Goal: Transaction & Acquisition: Purchase product/service

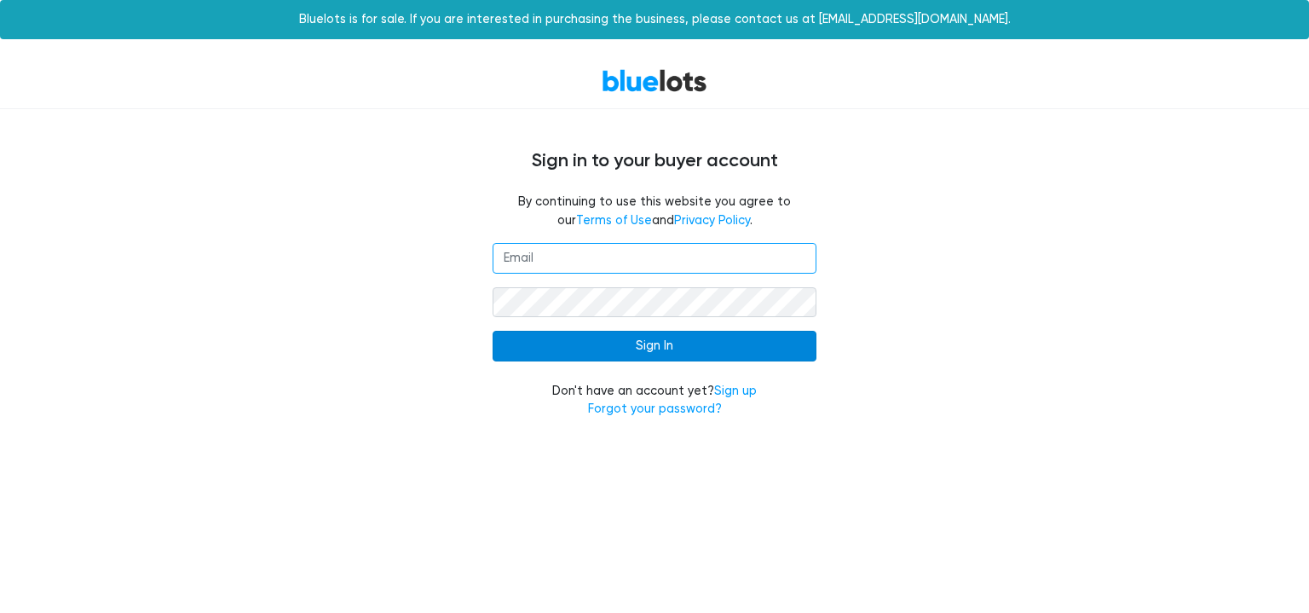
type input "shannonalessi21@gmail.com"
click at [732, 343] on input "Sign In" at bounding box center [654, 346] width 324 height 31
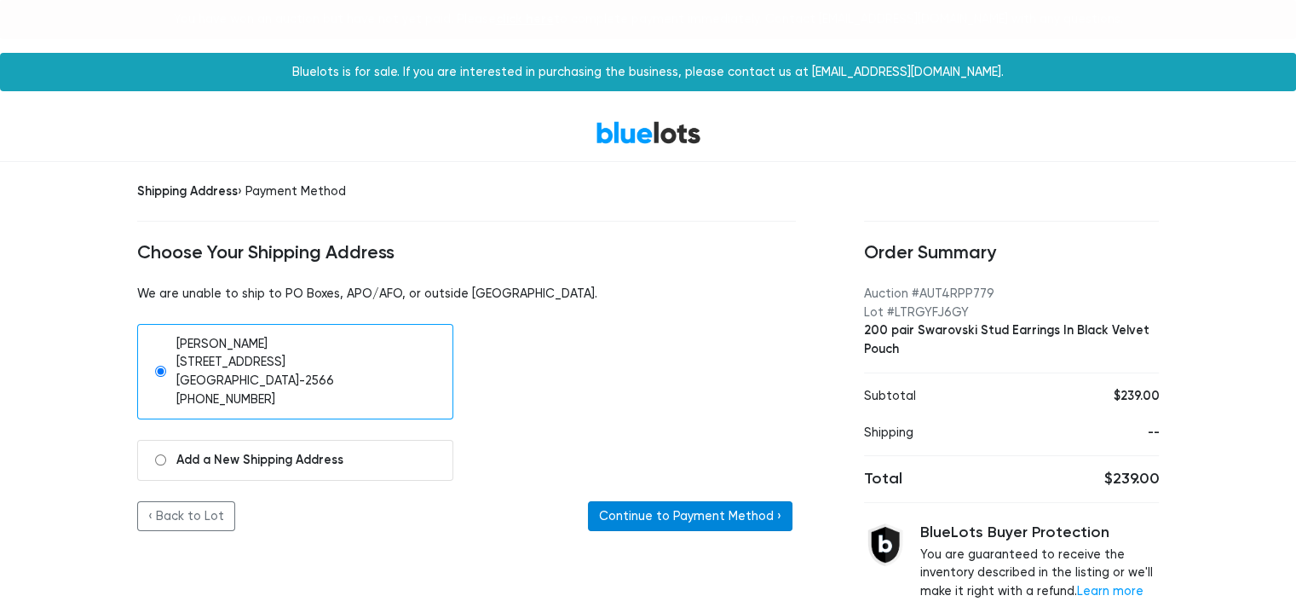
click at [637, 510] on button "Continue to Payment Method ›" at bounding box center [690, 516] width 204 height 31
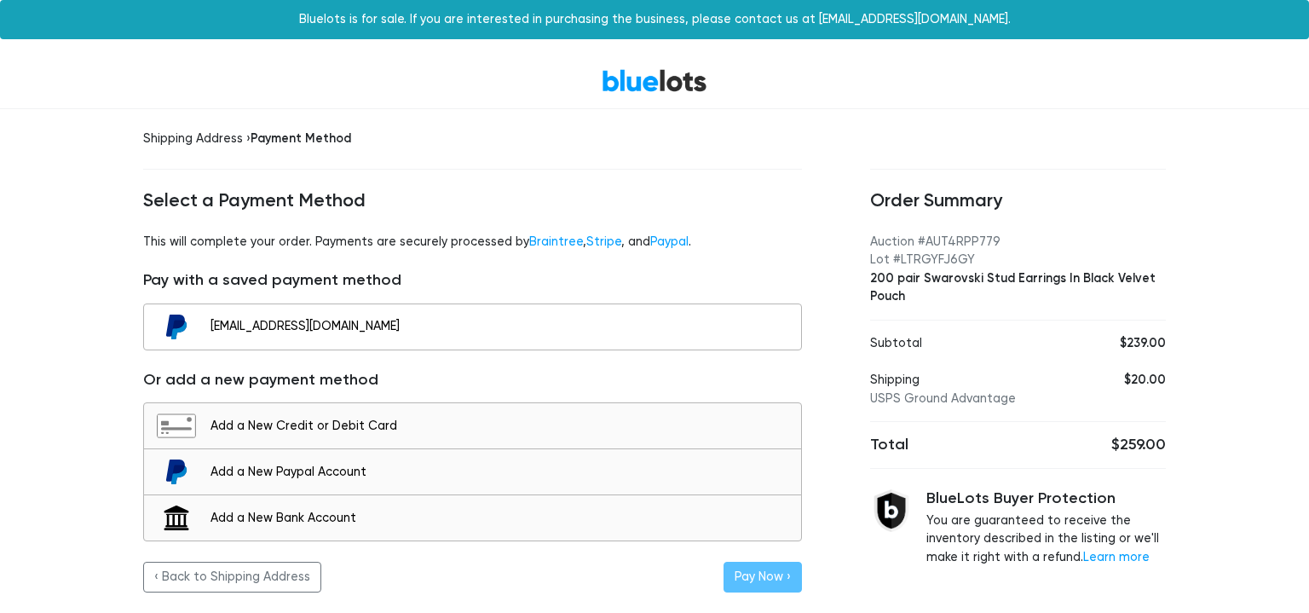
click at [713, 327] on div "[EMAIL_ADDRESS][DOMAIN_NAME]" at bounding box center [501, 326] width 582 height 19
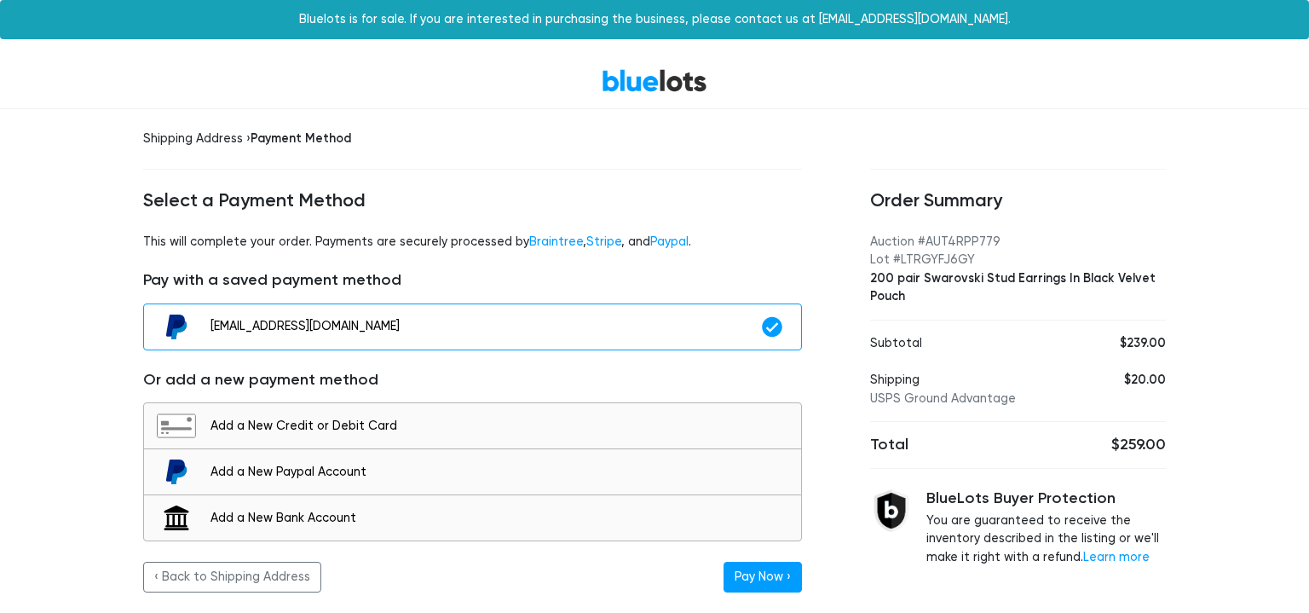
click at [779, 204] on h4 "Select a Payment Method" at bounding box center [472, 201] width 659 height 22
click at [649, 418] on div "Add a New Credit or Debit Card" at bounding box center [501, 426] width 582 height 19
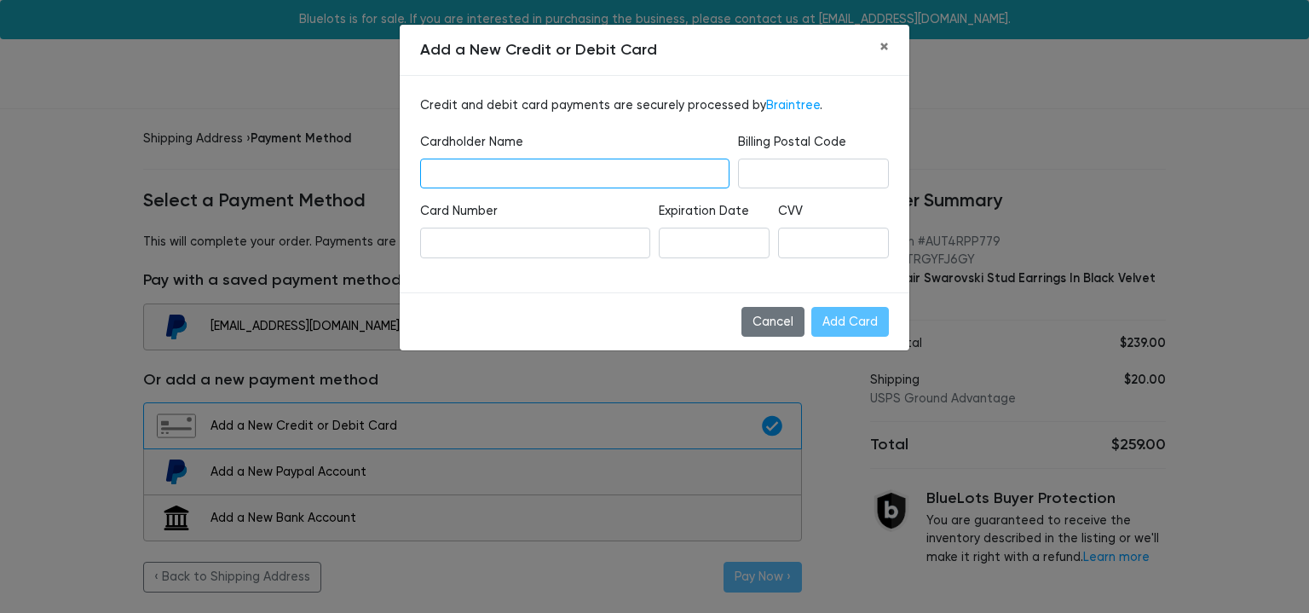
click at [585, 174] on input "text" at bounding box center [574, 173] width 309 height 31
click at [538, 171] on input "text" at bounding box center [574, 173] width 309 height 31
type input "Shannon N Alessi"
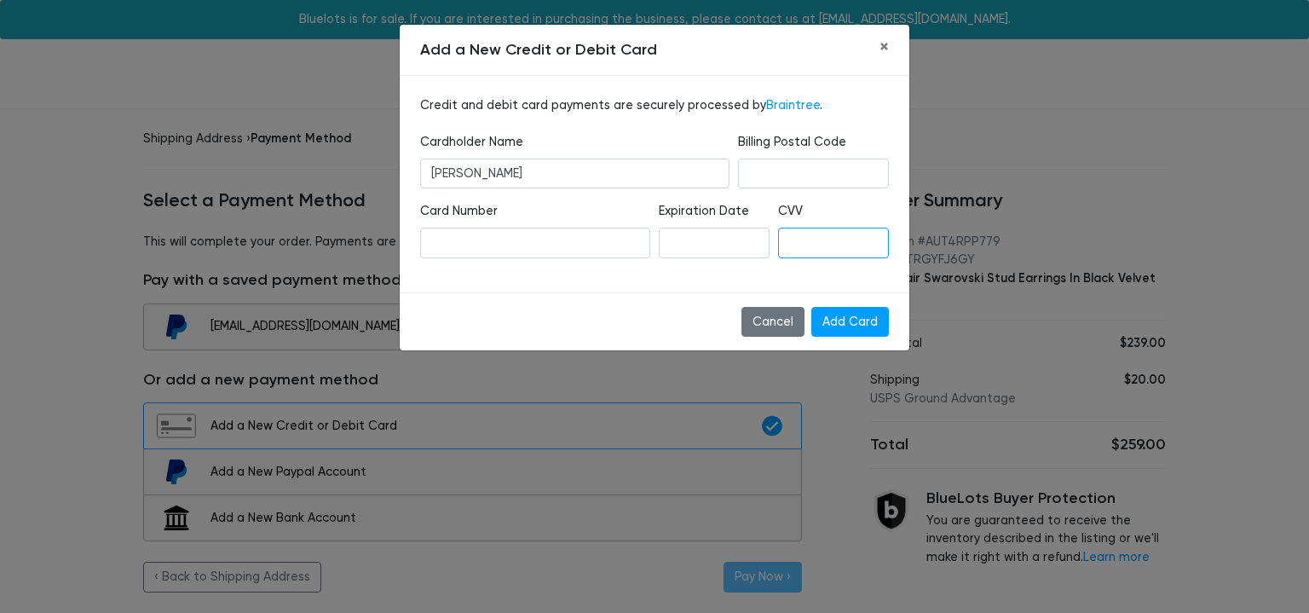
click at [772, 285] on div "Credit and debit card payments are securely processed by Braintree . Cardholder…" at bounding box center [654, 184] width 509 height 216
click at [869, 319] on input "Add Card" at bounding box center [850, 322] width 78 height 31
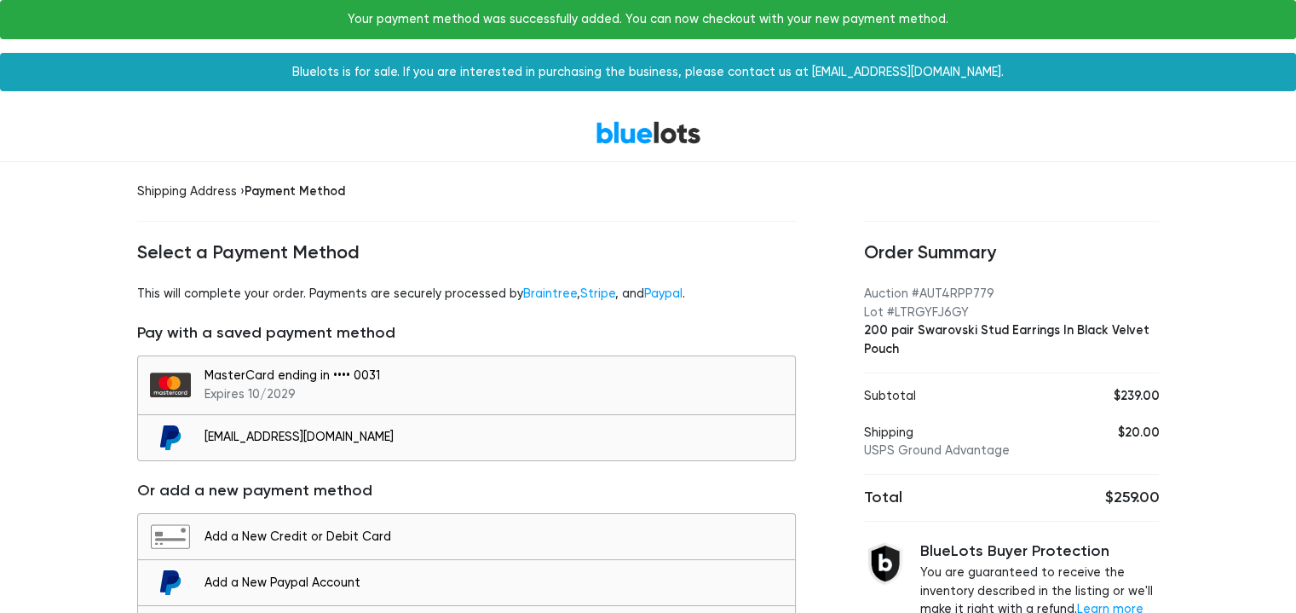
click at [826, 213] on div "Shipping Address › Payment Method Select a Payment Method This will complete yo…" at bounding box center [466, 442] width 727 height 561
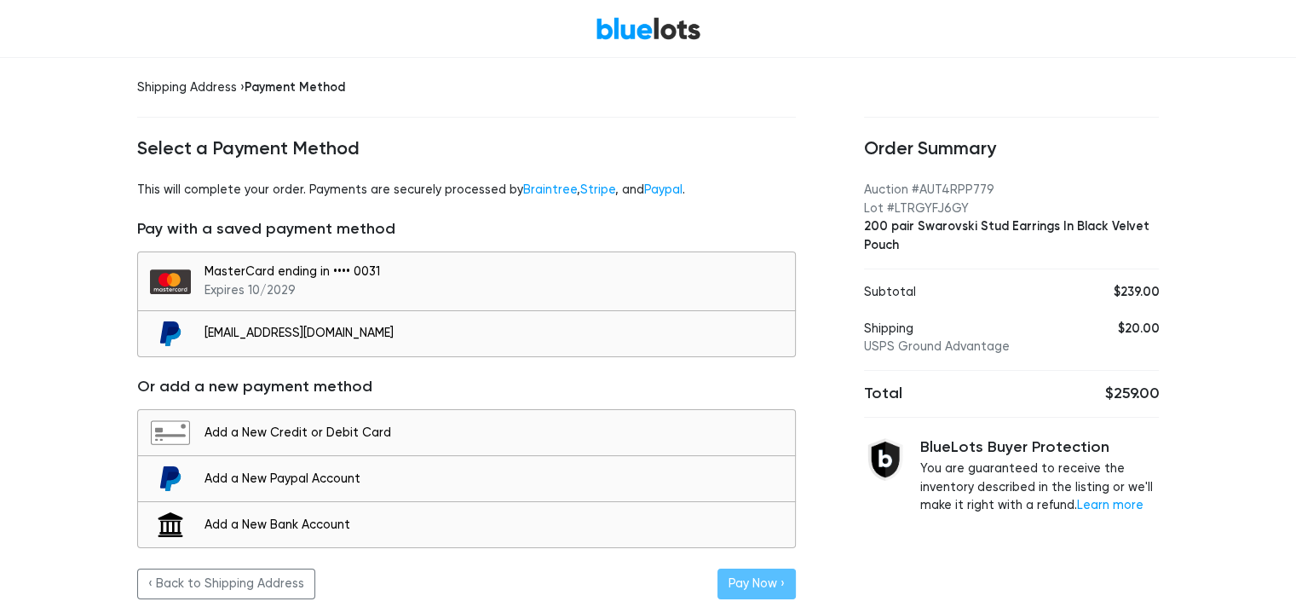
scroll to position [55, 0]
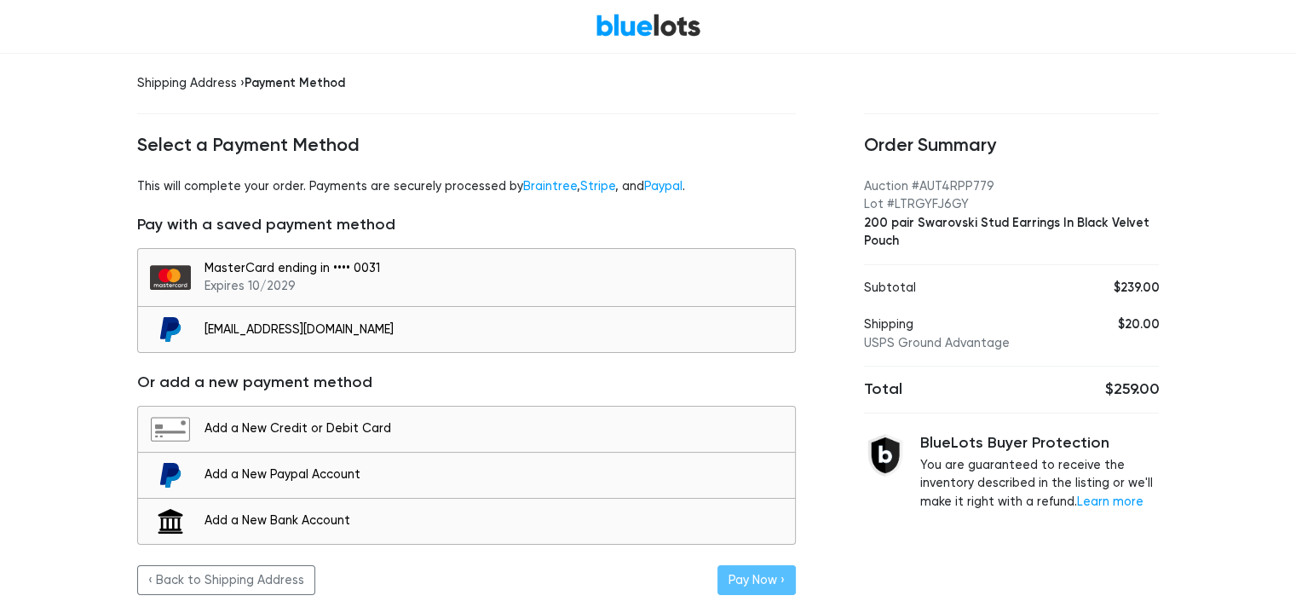
click at [838, 499] on div "Order Summary Auction #AUT4RPP779 Lot #LTRGYFJ6GY 200 pair Swarovski Stud Earri…" at bounding box center [1012, 334] width 364 height 561
click at [767, 98] on div "Shipping Address › Payment Method Select a Payment Method This will complete yo…" at bounding box center [466, 334] width 727 height 561
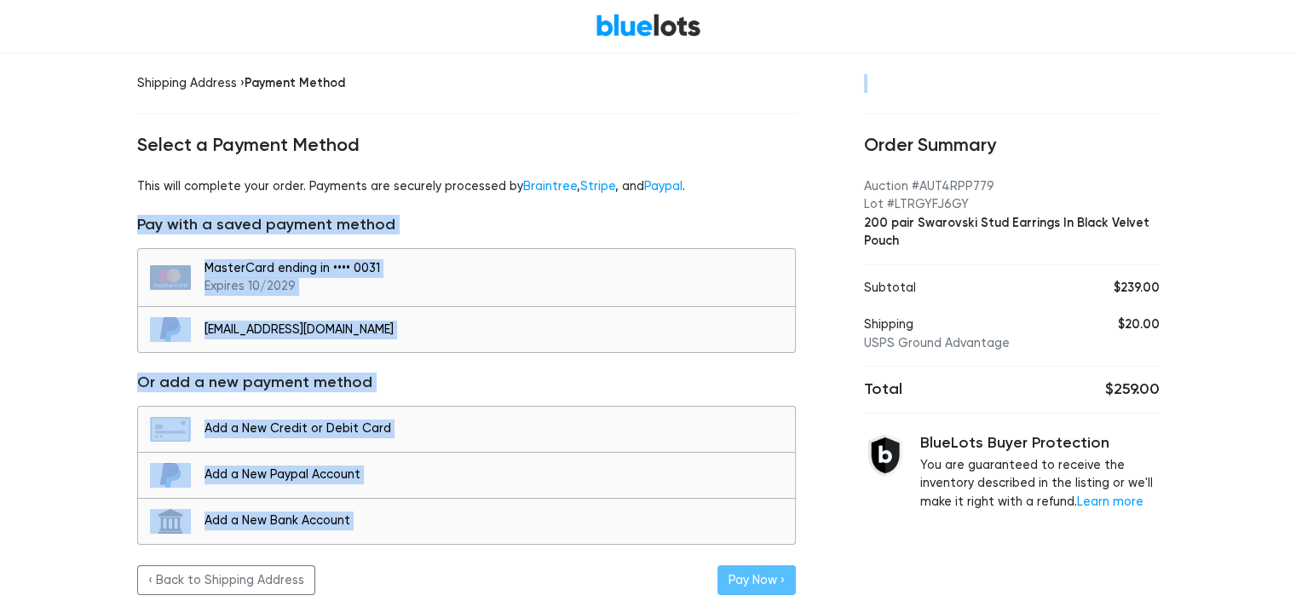
scroll to position [11, 0]
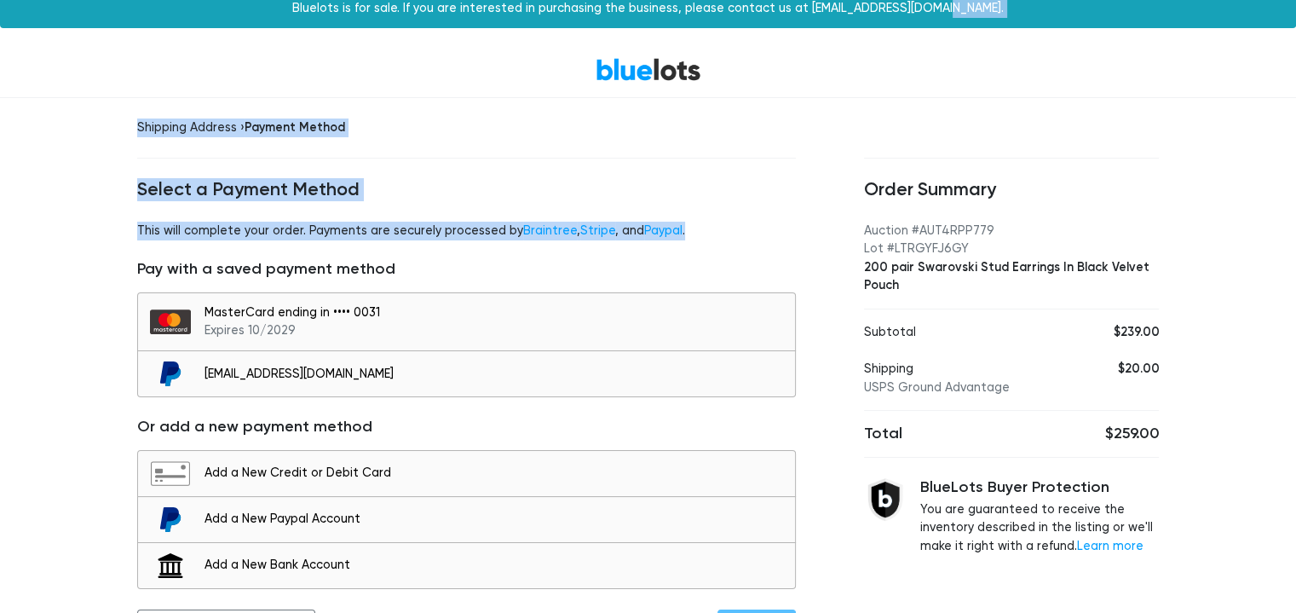
drag, startPoint x: 774, startPoint y: 159, endPoint x: 1102, endPoint y: -41, distance: 385.0
click at [1102, 0] on html "Bluelots is for sale. If you are interested in purchasing the business, please …" at bounding box center [648, 324] width 1296 height 671
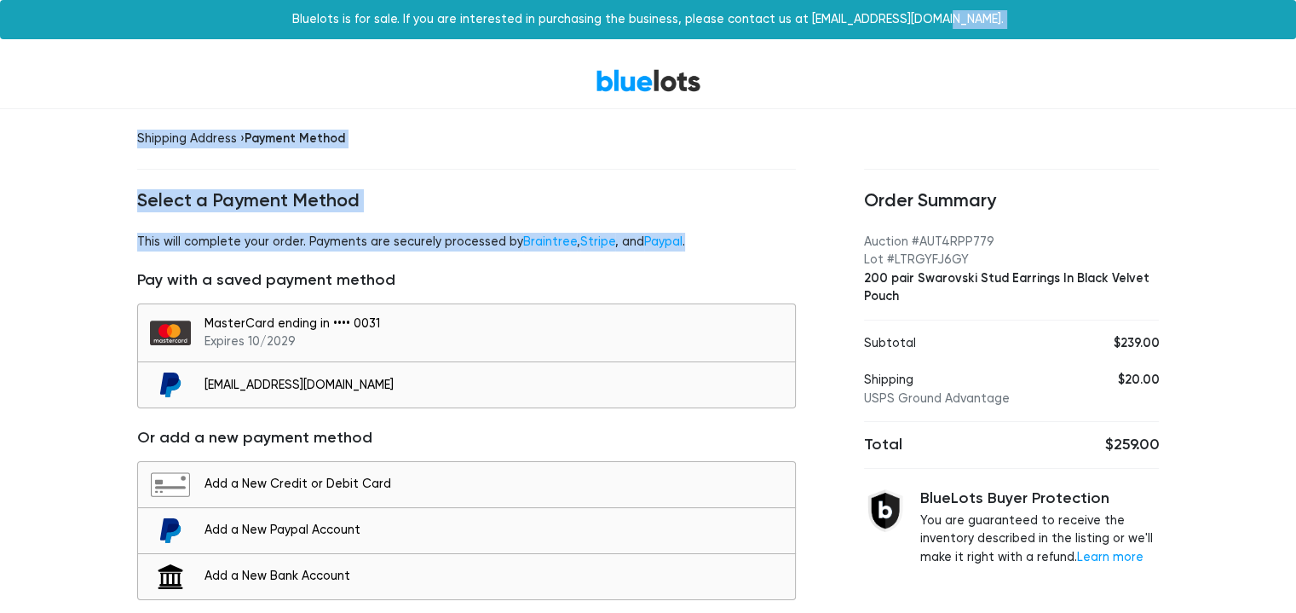
click at [738, 231] on div "Shipping Address › Payment Method Select a Payment Method This will complete yo…" at bounding box center [466, 389] width 727 height 561
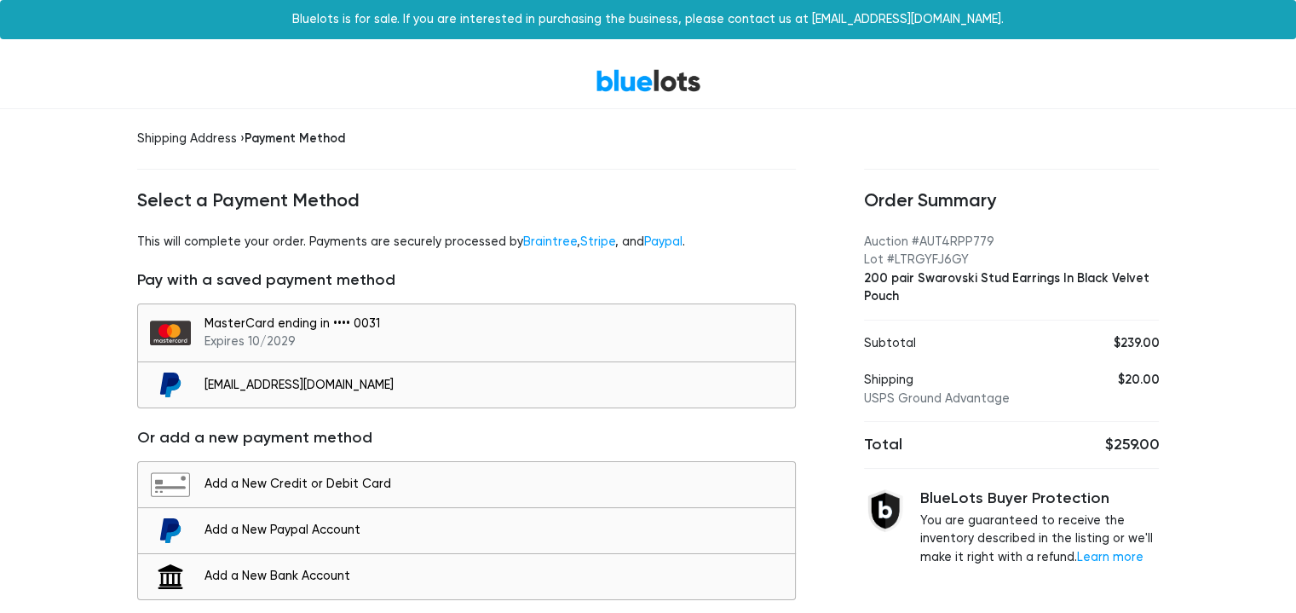
click at [1185, 229] on div "Order Summary Auction #AUT4RPP779 Lot #LTRGYFJ6GY 200 pair Swarovski Stud Earri…" at bounding box center [1012, 389] width 364 height 561
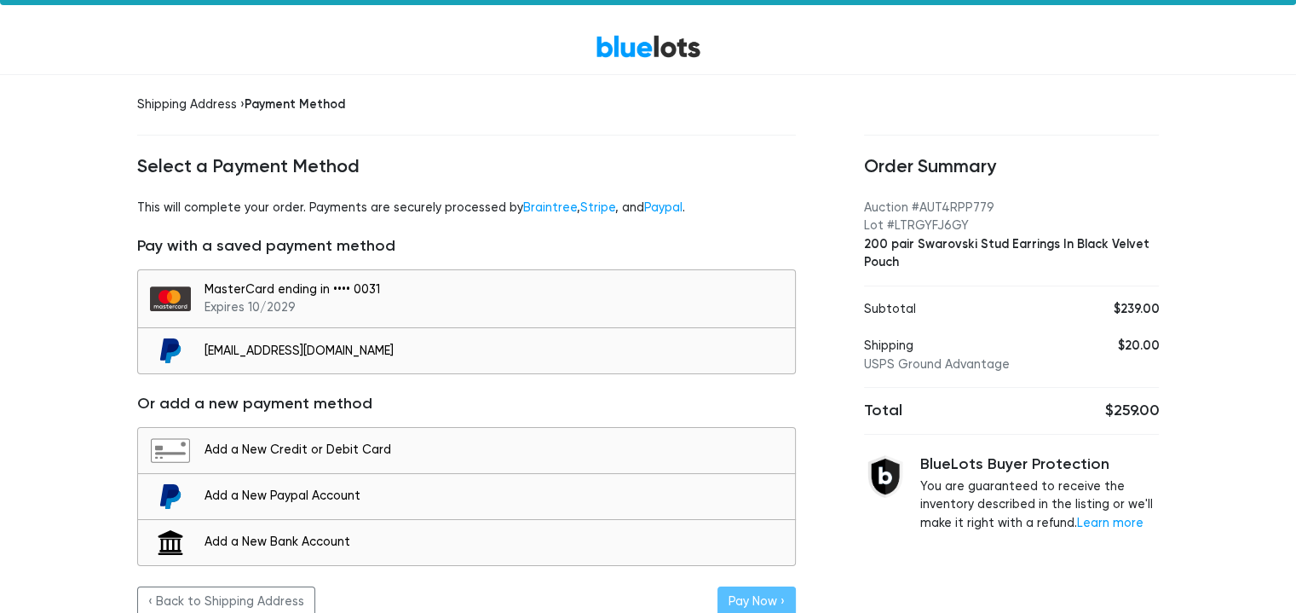
scroll to position [55, 0]
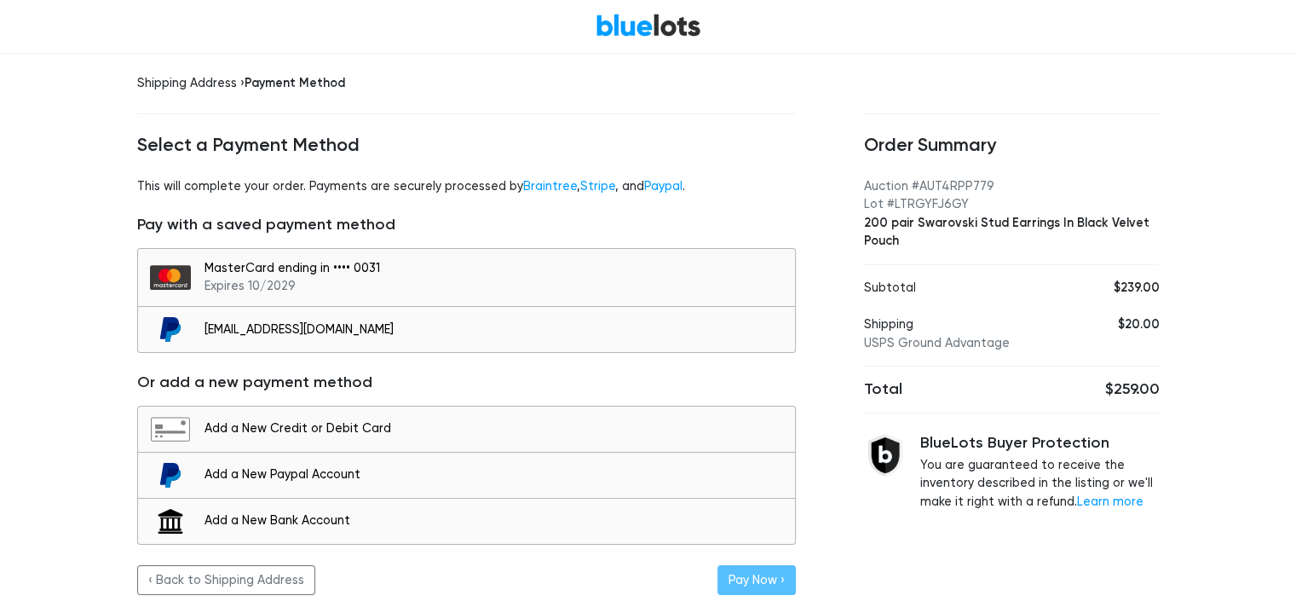
drag, startPoint x: 1078, startPoint y: 567, endPoint x: 1078, endPoint y: 578, distance: 11.1
click at [1078, 578] on div "Order Summary Auction #AUT4RPP779 Lot #LTRGYFJ6GY 200 pair Swarovski Stud Earri…" at bounding box center [1012, 334] width 364 height 561
click at [514, 280] on div "MasterCard ending in •••• 0031 Expires 10/2029" at bounding box center [495, 277] width 582 height 37
click at [778, 573] on button "Pay Now ›" at bounding box center [756, 580] width 78 height 31
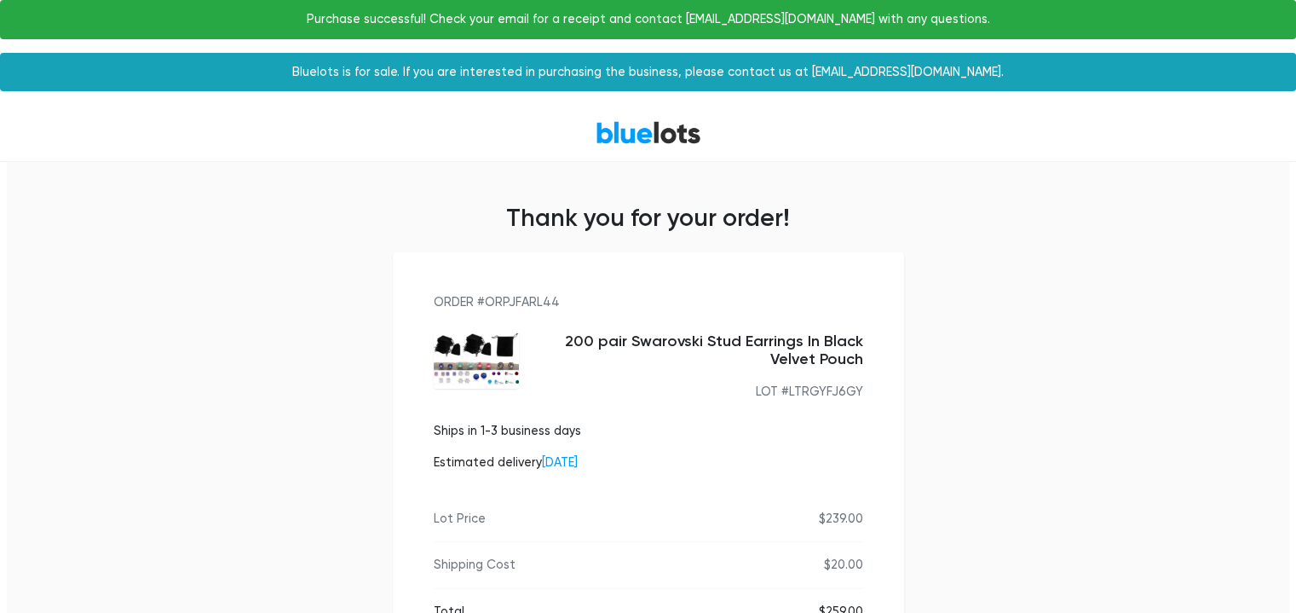
click at [1062, 302] on main "Thank you for your order! ORDER #ORPJFARL44 200 pair Swarovski Stud Earrings In…" at bounding box center [648, 468] width 1282 height 613
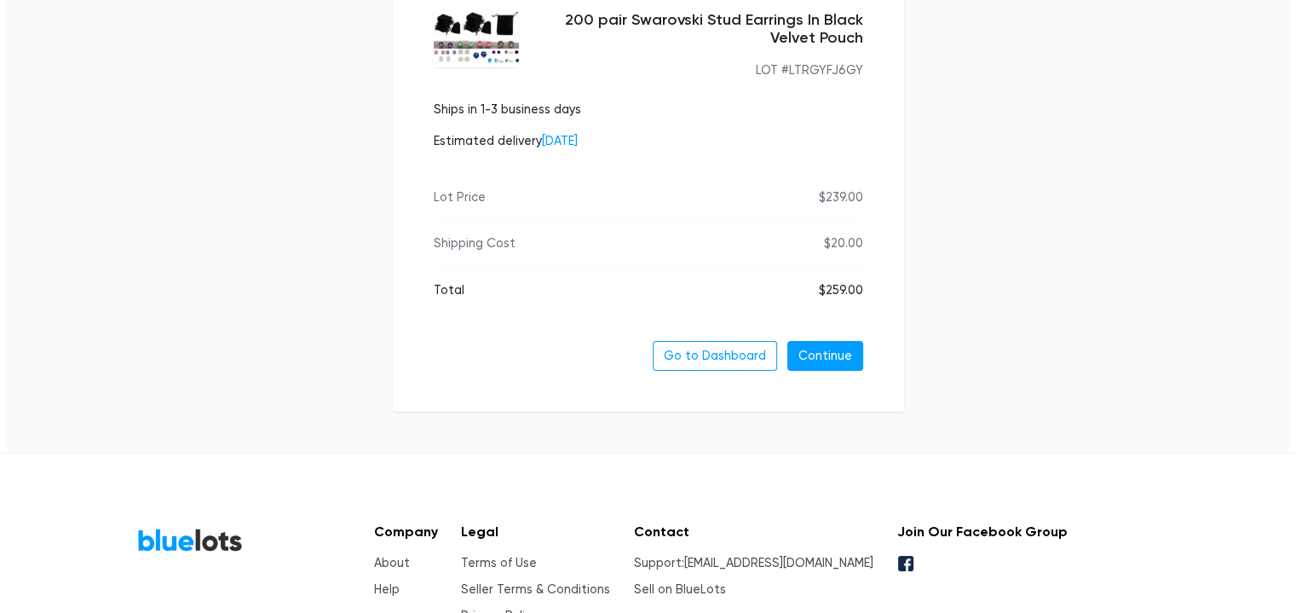
scroll to position [288, 0]
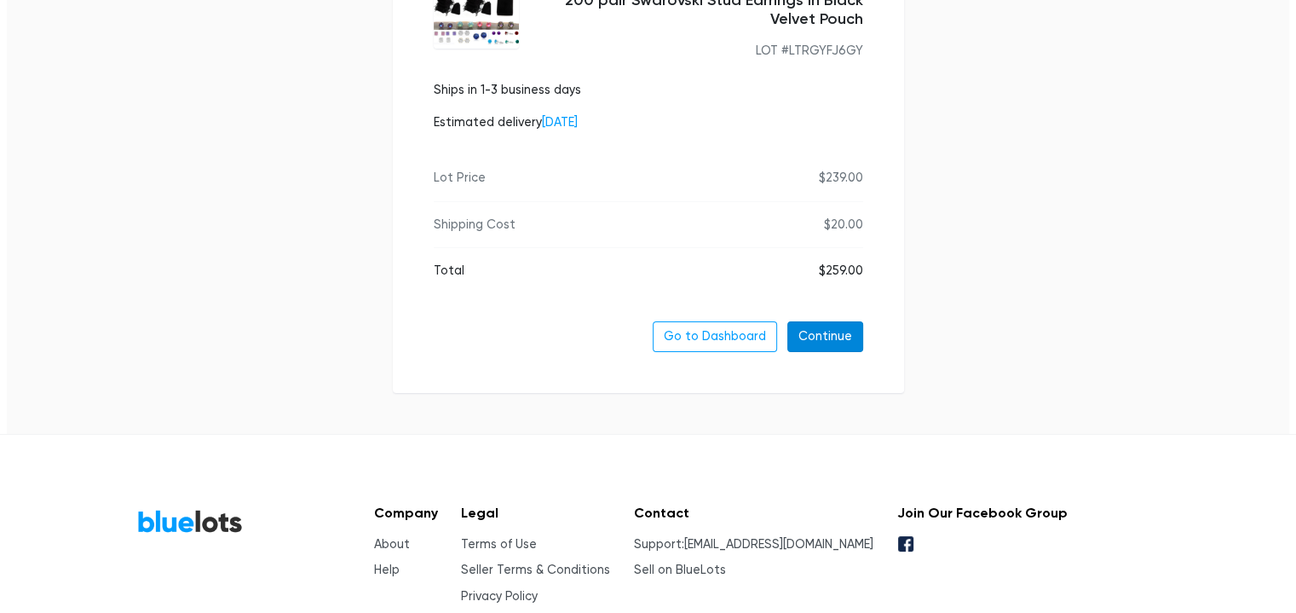
click at [851, 334] on link "Continue" at bounding box center [825, 336] width 76 height 31
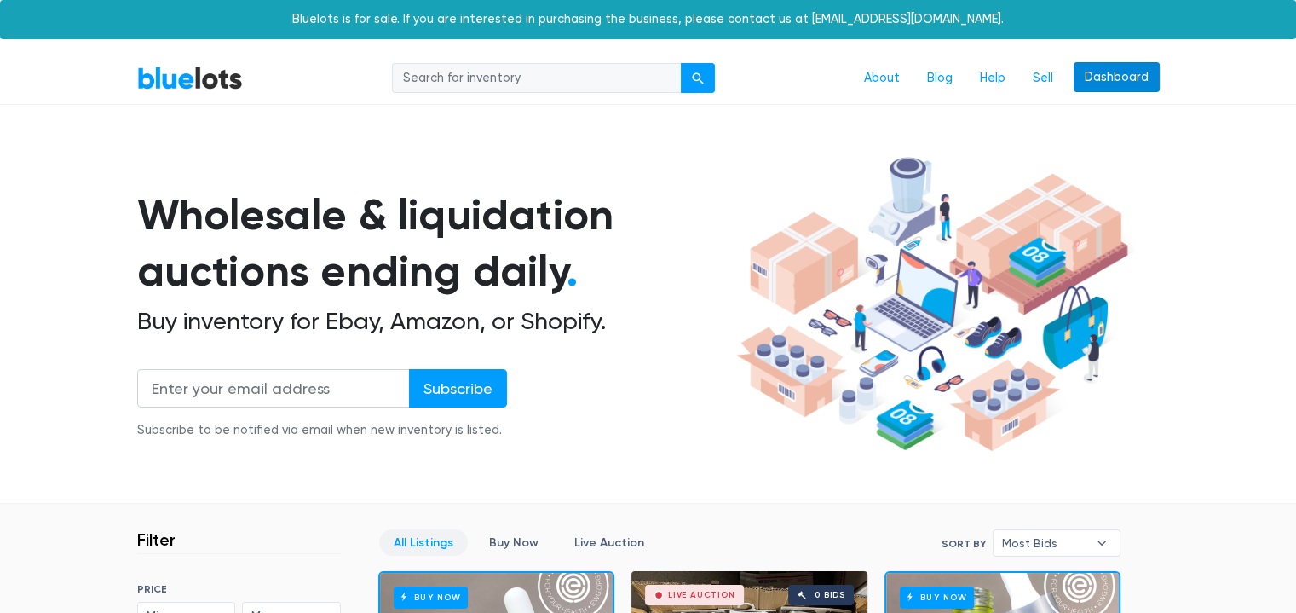
click at [1138, 83] on link "Dashboard" at bounding box center [1116, 77] width 86 height 31
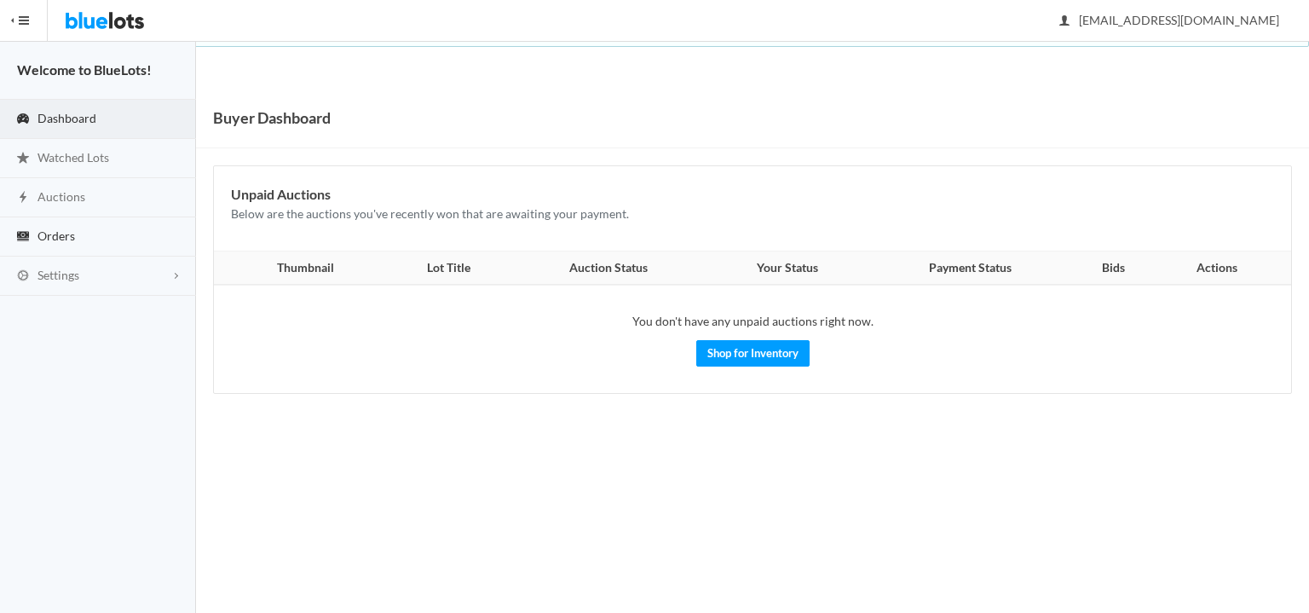
click at [85, 233] on link "Orders" at bounding box center [98, 236] width 196 height 39
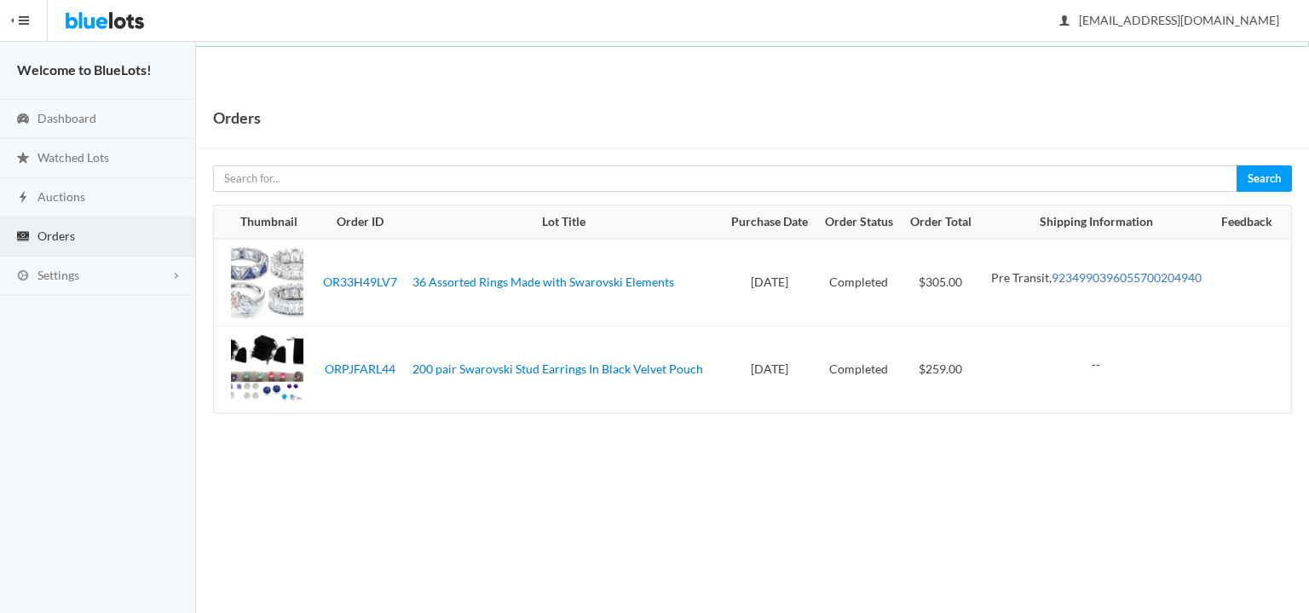
click at [1169, 273] on link "9234990396055700204940" at bounding box center [1126, 277] width 150 height 14
